Goal: Information Seeking & Learning: Learn about a topic

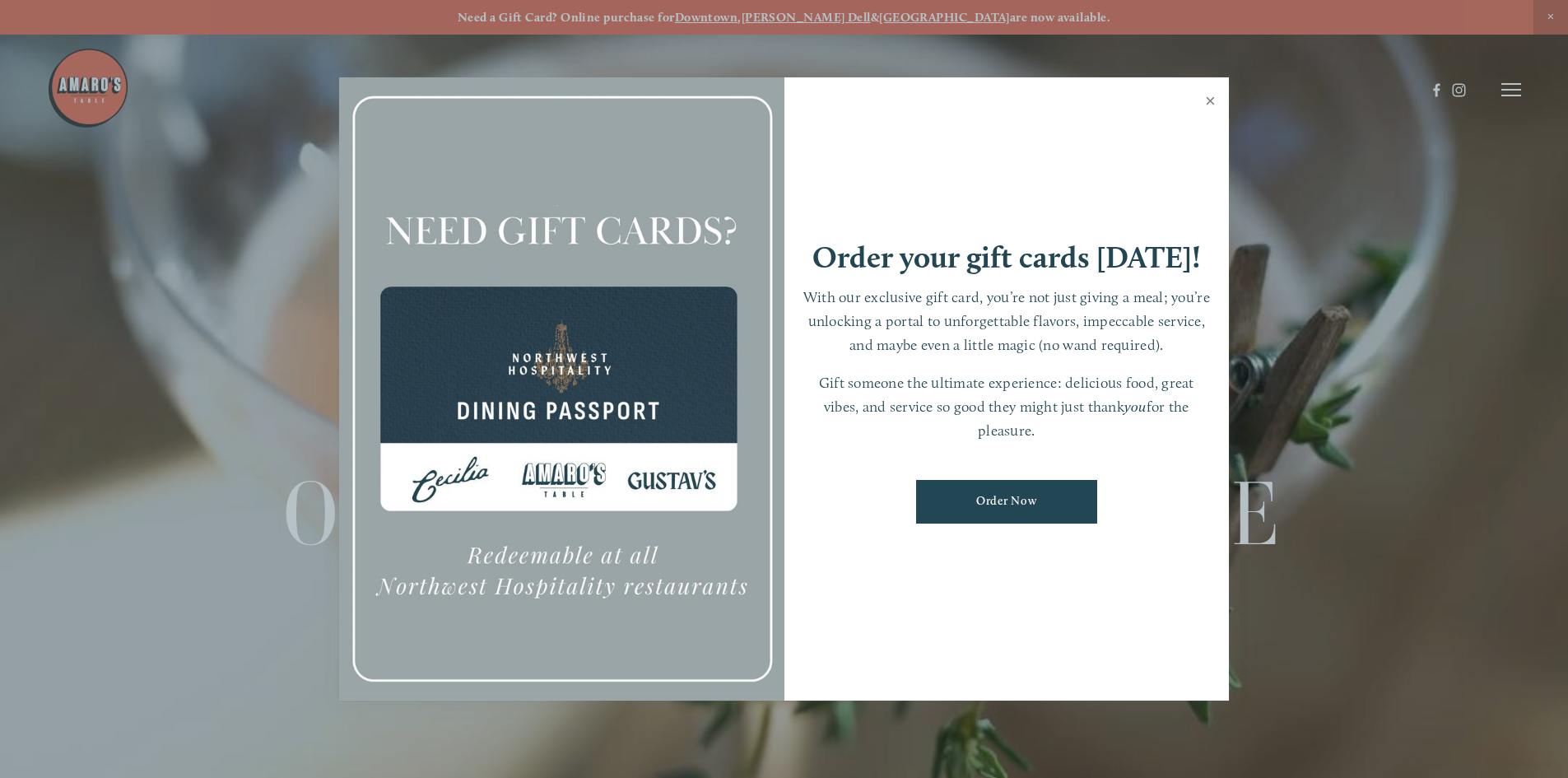
click at [1212, 100] on link "Close" at bounding box center [1210, 102] width 32 height 46
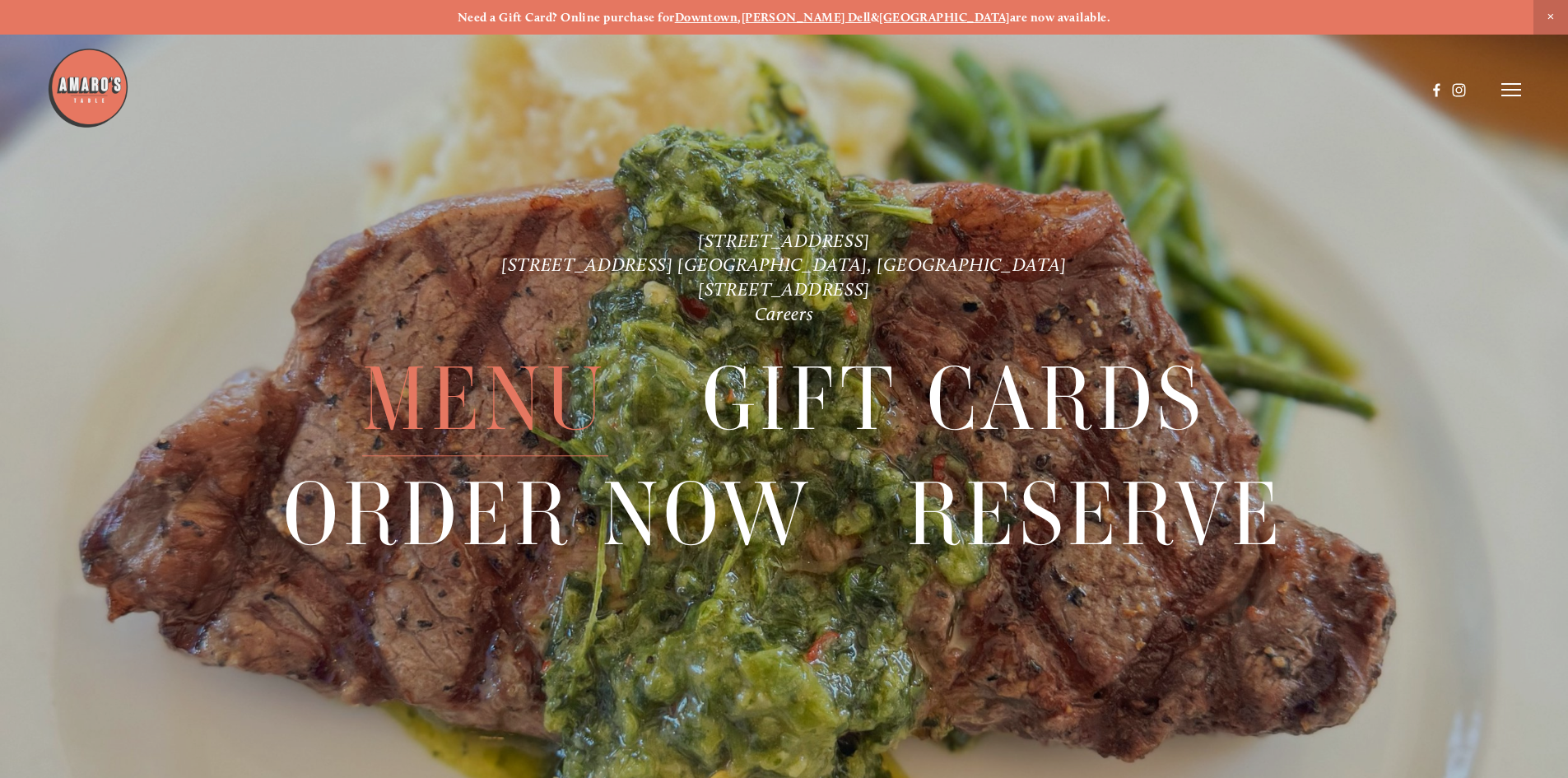
click at [471, 384] on span "Menu" at bounding box center [485, 400] width 246 height 114
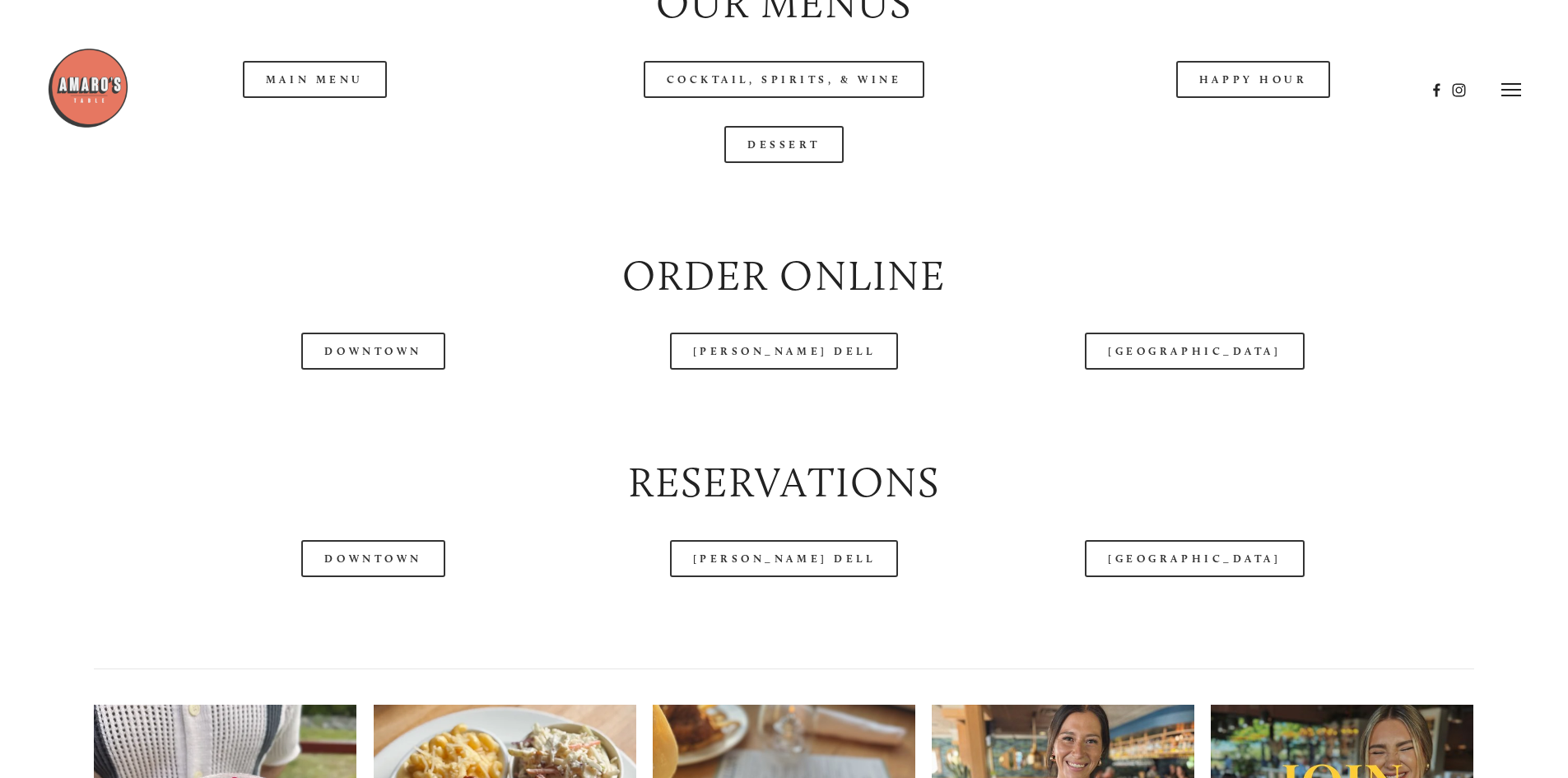
scroll to position [1894, 0]
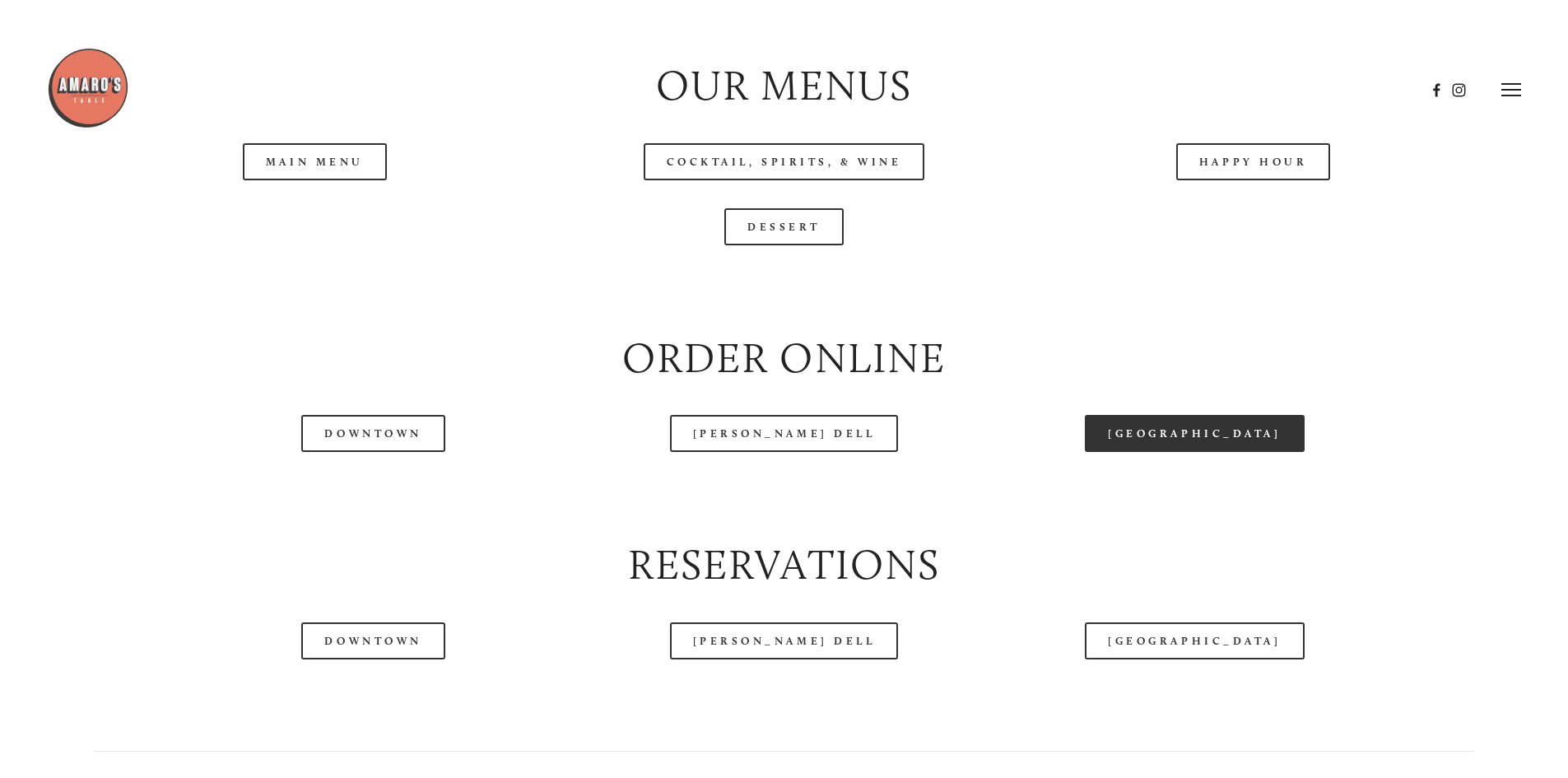
click at [1195, 452] on link "[GEOGRAPHIC_DATA]" at bounding box center [1194, 434] width 219 height 37
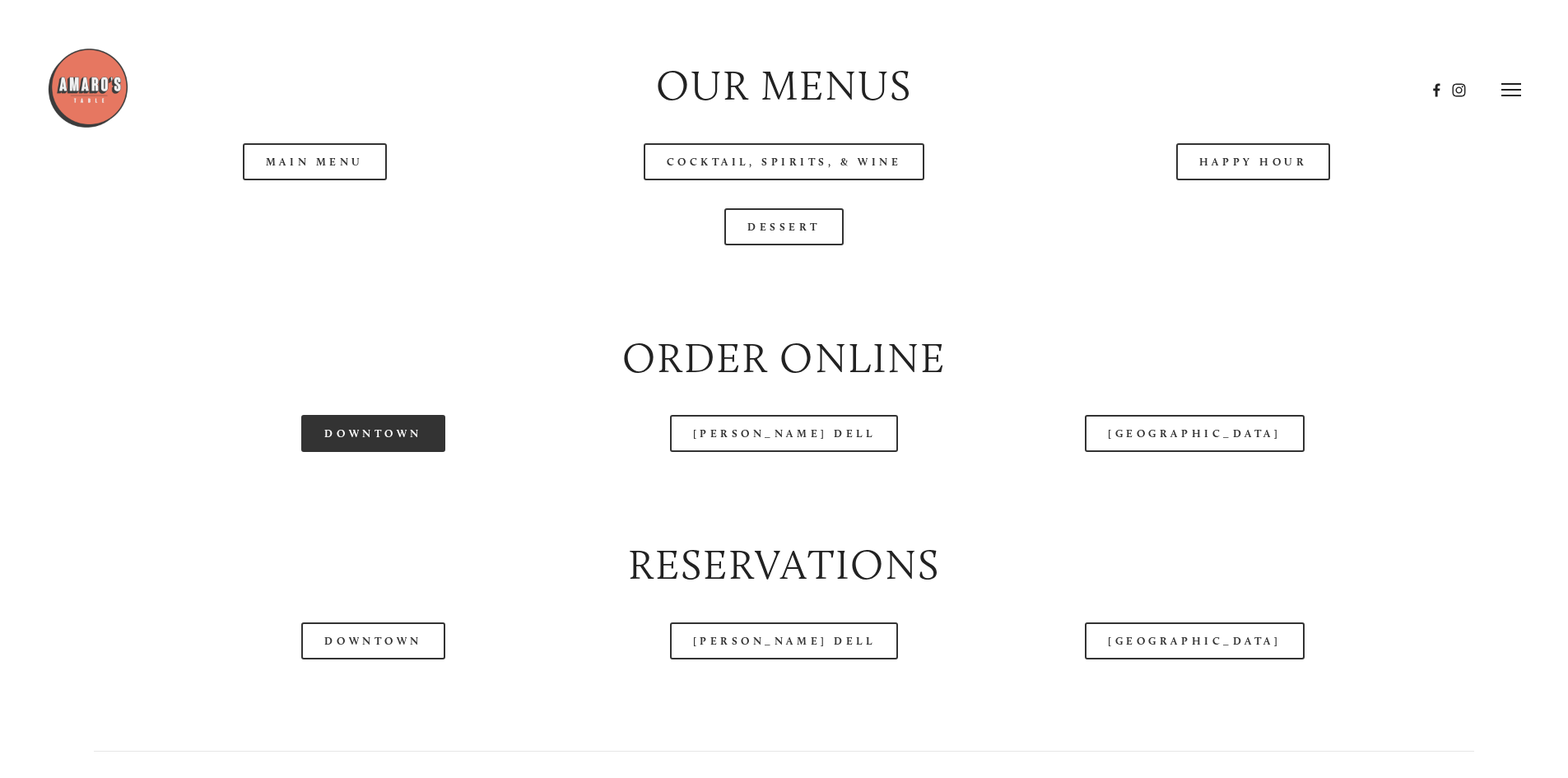
click at [388, 452] on link "Downtown" at bounding box center [373, 434] width 144 height 37
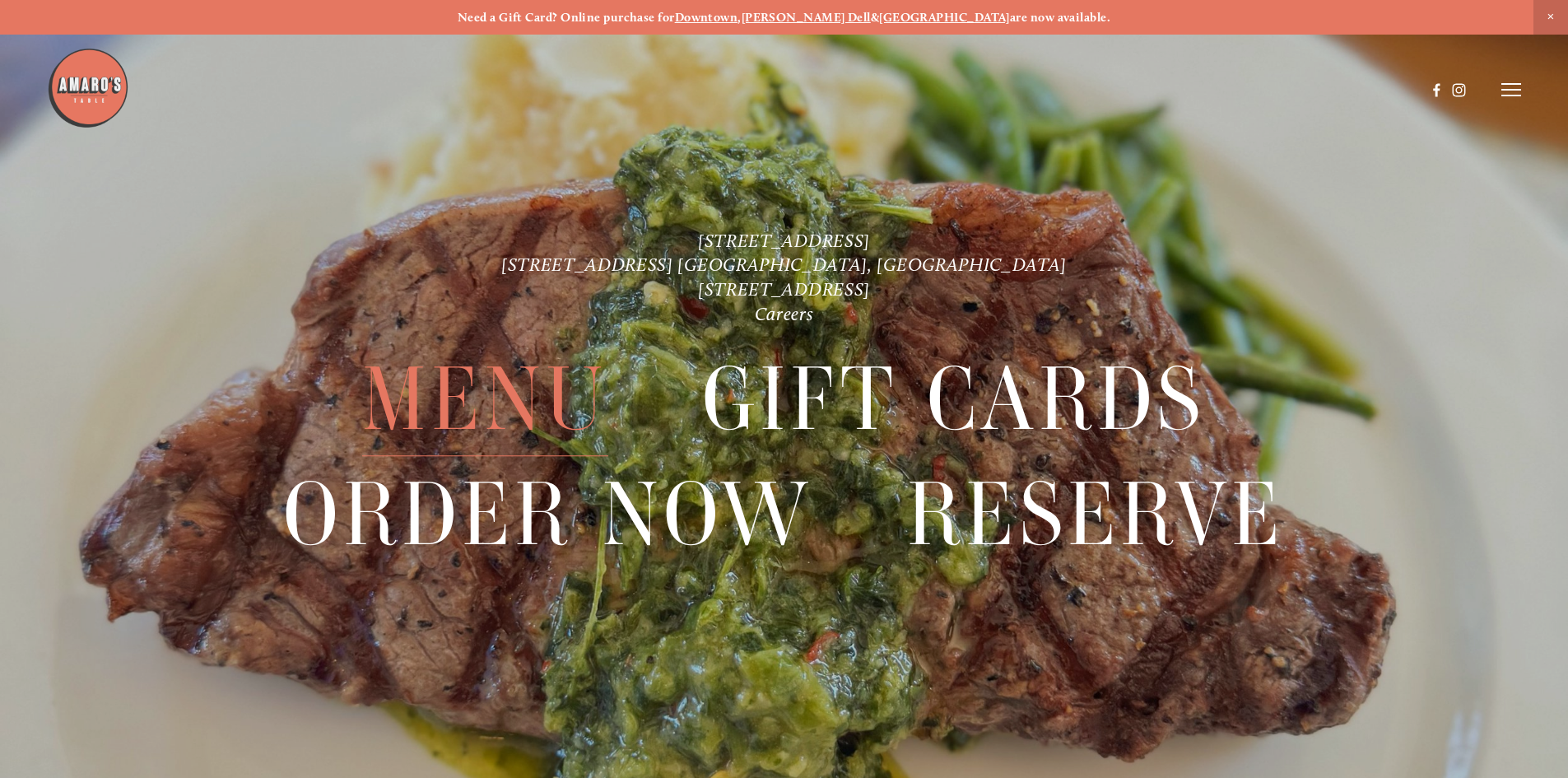
click at [476, 400] on span "Menu" at bounding box center [485, 400] width 246 height 114
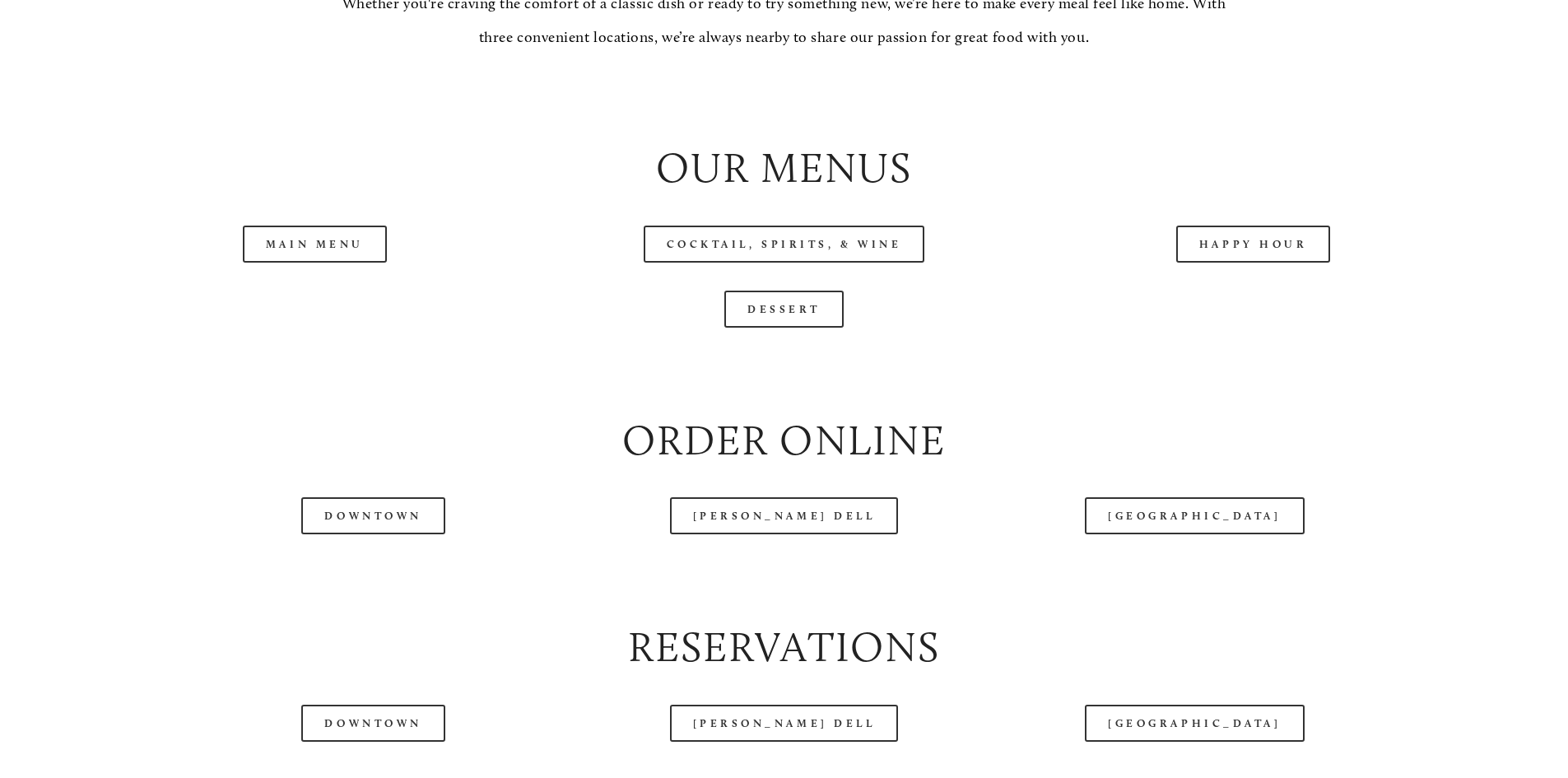
scroll to position [1977, 0]
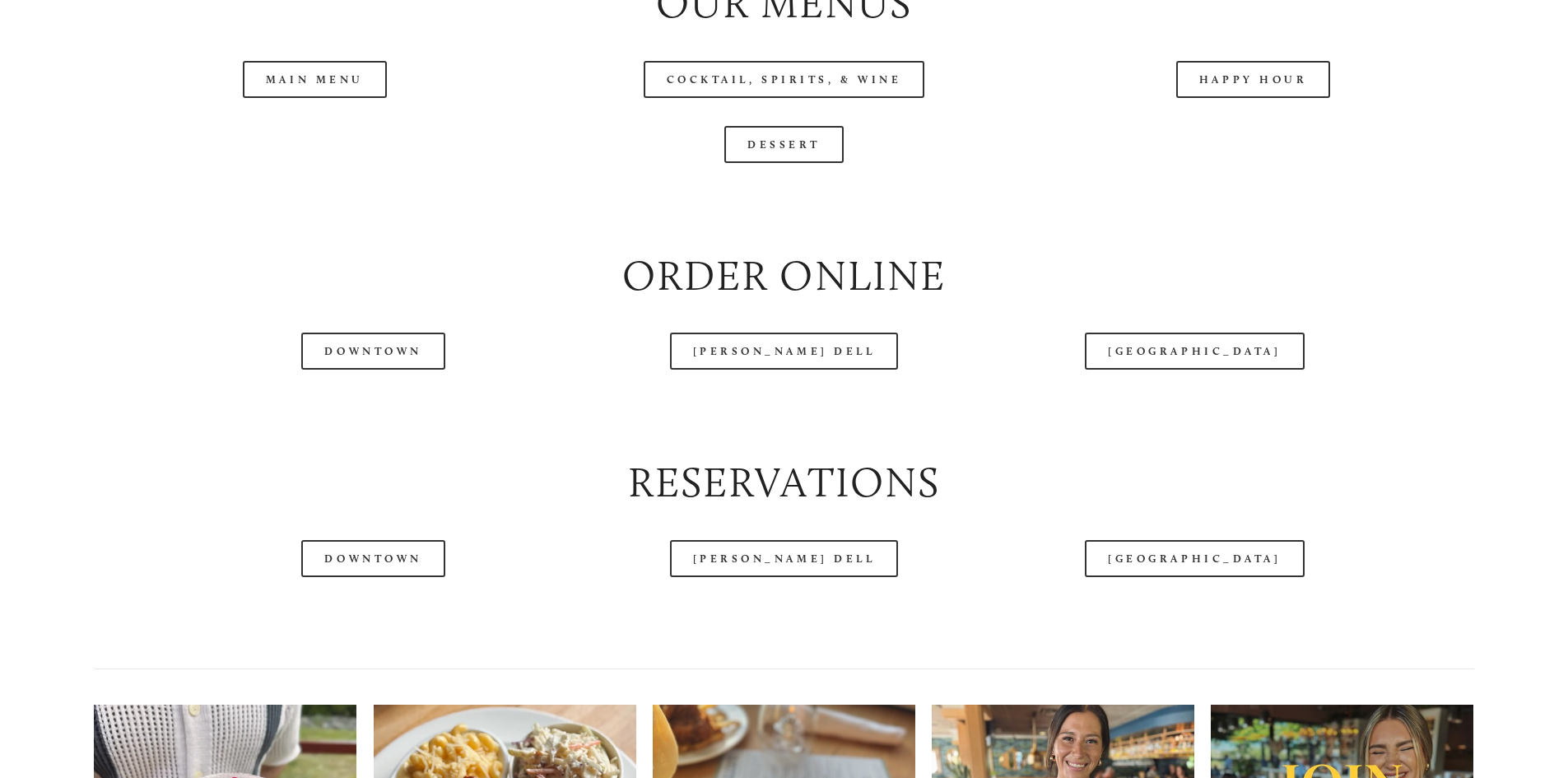
click at [315, 126] on header "Menu Order Now Visit Gallery 0" at bounding box center [784, 48] width 1475 height 180
click at [357, 134] on header "Menu Order Now Visit Gallery 0" at bounding box center [784, 48] width 1475 height 180
click at [347, 98] on link "Main Menu" at bounding box center [315, 80] width 145 height 37
click at [1238, 133] on header "Menu Order Now Visit Gallery 0" at bounding box center [784, 48] width 1475 height 180
click at [1238, 98] on link "Happy Hour" at bounding box center [1253, 80] width 154 height 37
